Goal: Task Accomplishment & Management: Use online tool/utility

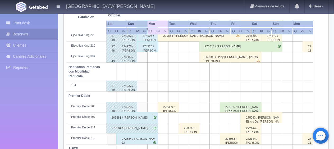
scroll to position [282, 0]
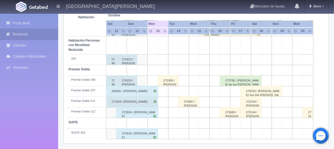
click at [138, 94] on div "265481 / [PERSON_NAME]" at bounding box center [132, 91] width 52 height 11
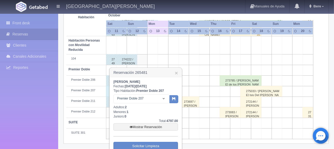
scroll to position [308, 0]
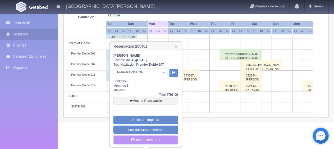
click at [154, 139] on link "Hacer Check-out" at bounding box center [146, 140] width 65 height 9
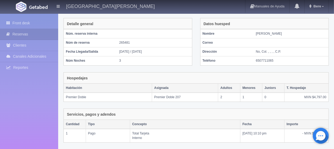
scroll to position [89, 0]
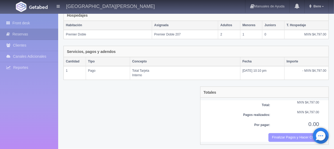
click at [286, 134] on button "Finalizar Pagos y Hacer Checkout" at bounding box center [294, 137] width 51 height 9
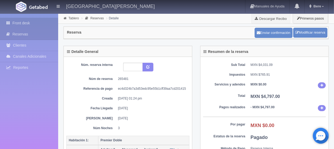
click at [45, 25] on link "Front desk" at bounding box center [29, 23] width 58 height 11
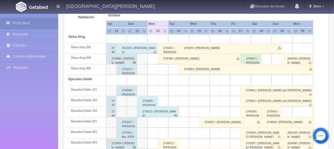
scroll to position [212, 0]
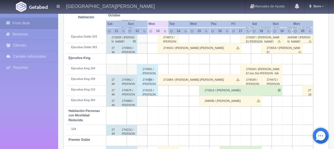
click at [150, 79] on div "274998 / Norma del Leon" at bounding box center [147, 80] width 21 height 11
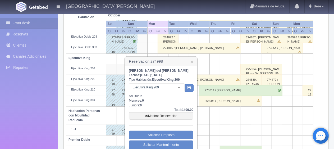
scroll to position [265, 0]
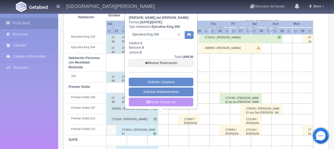
click at [164, 100] on link "Hacer Check-out" at bounding box center [161, 102] width 65 height 9
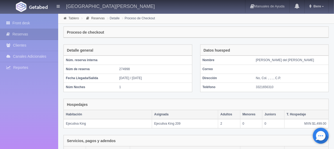
scroll to position [103, 0]
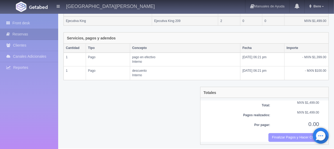
drag, startPoint x: 287, startPoint y: 135, endPoint x: 188, endPoint y: 17, distance: 153.6
click at [287, 135] on button "Finalizar Pagos y Hacer Checkout" at bounding box center [294, 137] width 51 height 9
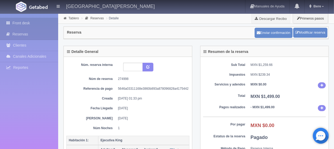
click at [28, 21] on link "Front desk" at bounding box center [29, 23] width 58 height 11
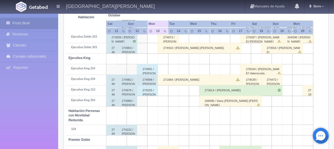
scroll to position [282, 0]
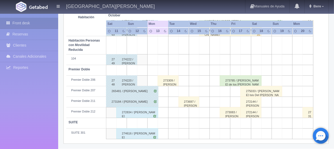
click at [117, 133] on div "274616 / [PERSON_NAME]" at bounding box center [137, 133] width 42 height 11
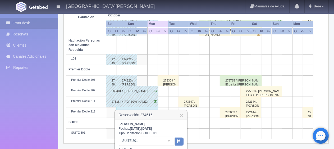
scroll to position [351, 0]
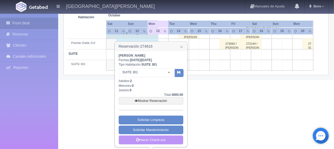
click at [150, 136] on link "Hacer Check-out" at bounding box center [151, 140] width 65 height 9
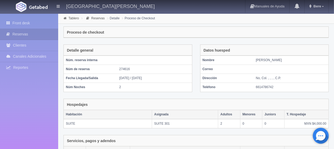
scroll to position [89, 0]
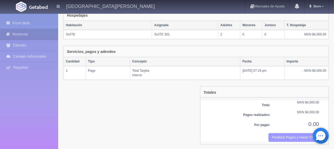
click at [281, 134] on button "Finalizar Pagos y Hacer Checkout" at bounding box center [294, 137] width 51 height 9
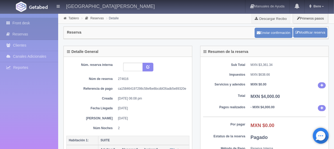
click at [24, 20] on link "Front desk" at bounding box center [29, 23] width 58 height 11
